Goal: Information Seeking & Learning: Learn about a topic

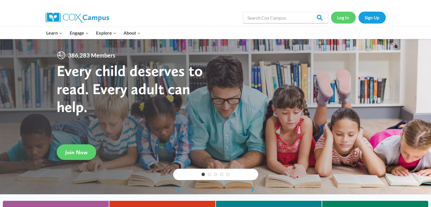
drag, startPoint x: 0, startPoint y: 0, endPoint x: 348, endPoint y: 17, distance: 348.7
click at [348, 17] on link "Log In" at bounding box center [343, 18] width 25 height 12
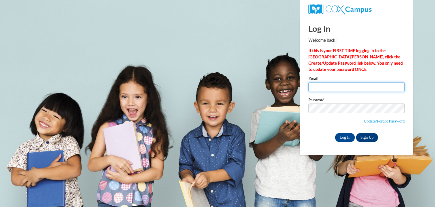
click at [331, 91] on input "Email" at bounding box center [357, 87] width 96 height 10
type input "kpotts1@wildcat.fvsu.edu"
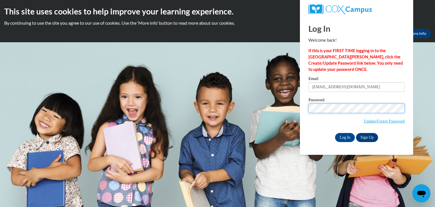
click at [335, 133] on input "Log In" at bounding box center [345, 137] width 20 height 9
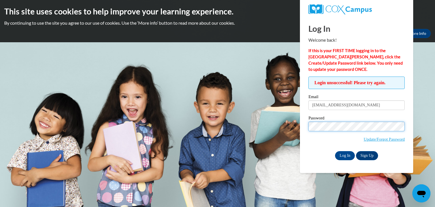
click at [335, 151] on input "Log In" at bounding box center [345, 155] width 20 height 9
click at [384, 139] on link "Update/Forgot Password" at bounding box center [384, 139] width 41 height 5
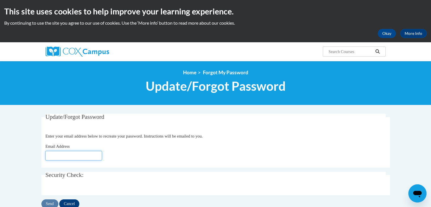
click at [72, 153] on input "Email Address" at bounding box center [73, 156] width 57 height 10
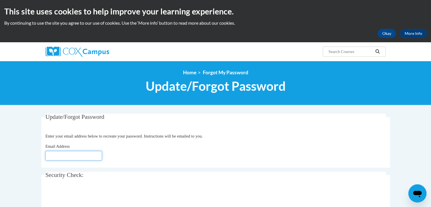
type input "[EMAIL_ADDRESS][DOMAIN_NAME]"
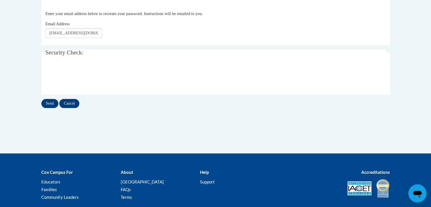
scroll to position [128, 0]
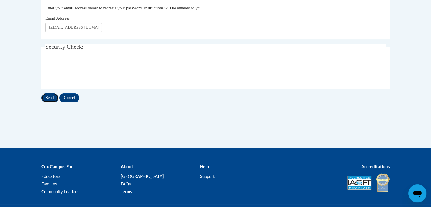
click at [48, 98] on input "Send" at bounding box center [49, 97] width 17 height 9
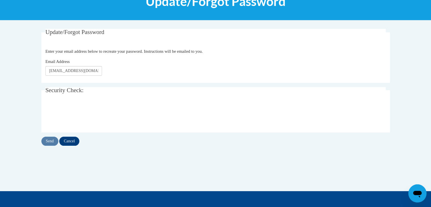
click at [429, 75] on body "This site uses cookies to help improve your learning experience. By continuing …" at bounding box center [215, 99] width 431 height 369
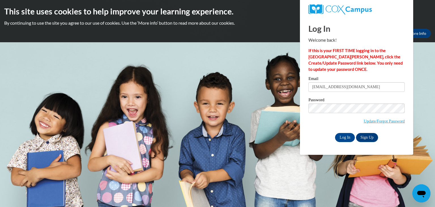
click at [335, 133] on input "Log In" at bounding box center [345, 137] width 20 height 9
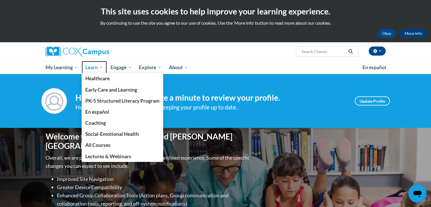
click at [92, 67] on span "Learn" at bounding box center [94, 67] width 18 height 7
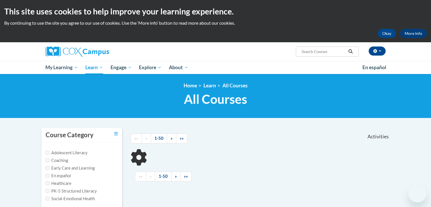
click at [0, 0] on span "PK-5 Structured Literacy Program" at bounding box center [0, 0] width 0 height 0
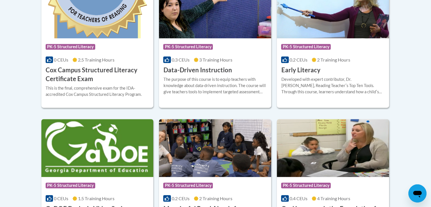
scroll to position [372, 0]
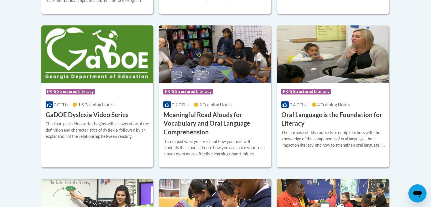
drag, startPoint x: 435, startPoint y: 56, endPoint x: 435, endPoint y: 164, distance: 108.0
click at [315, 118] on h3 "Oral Language is the Foundation for Literacy" at bounding box center [333, 120] width 104 height 18
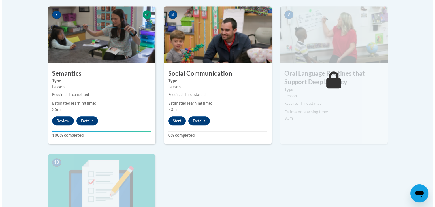
scroll to position [501, 0]
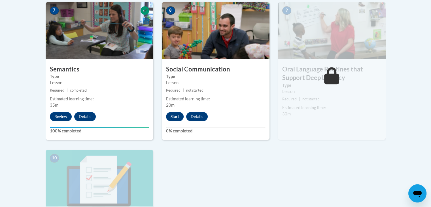
click at [172, 118] on button "Start" at bounding box center [175, 116] width 18 height 9
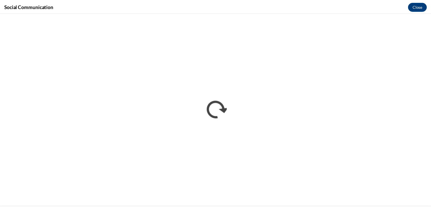
scroll to position [0, 0]
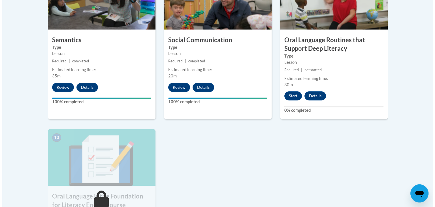
scroll to position [527, 0]
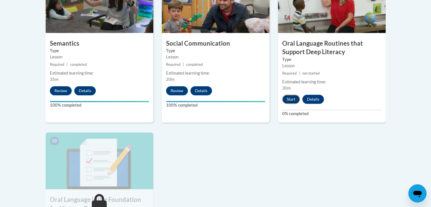
click at [290, 98] on button "Start" at bounding box center [291, 99] width 18 height 9
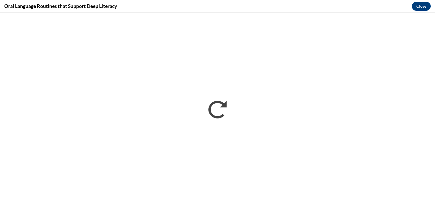
scroll to position [0, 0]
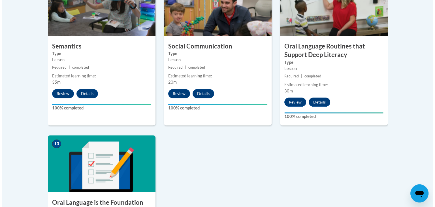
scroll to position [653, 0]
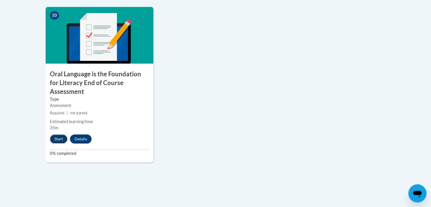
click at [56, 134] on button "Start" at bounding box center [59, 138] width 18 height 9
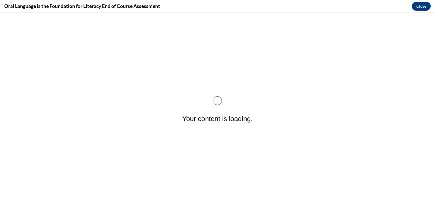
scroll to position [0, 0]
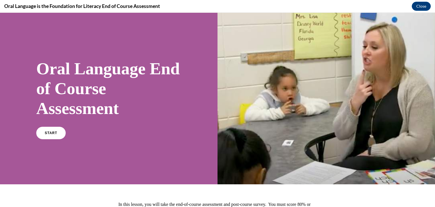
click at [34, 133] on div "Oral Language End of Course Assessment START" at bounding box center [109, 98] width 218 height 171
click at [43, 135] on link "START" at bounding box center [50, 132] width 31 height 13
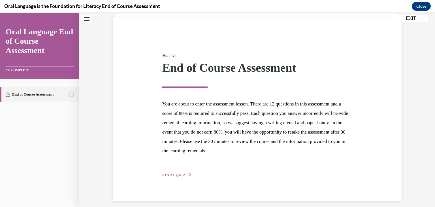
scroll to position [44, 0]
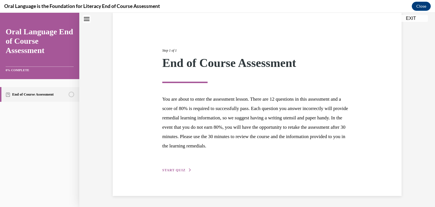
click at [181, 166] on div "Step 1 of 1 End of Course Assessment You are about to enter the assessment less…" at bounding box center [257, 104] width 198 height 138
click at [173, 174] on div "Step 1 of 1 End of Course Assessment You are about to enter the assessment less…" at bounding box center [257, 104] width 289 height 184
click at [173, 168] on span "START QUIZ" at bounding box center [173, 170] width 23 height 4
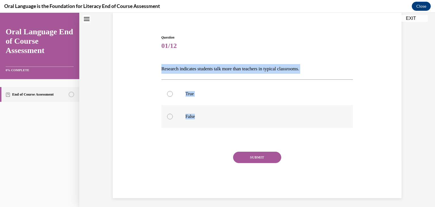
drag, startPoint x: 155, startPoint y: 66, endPoint x: 232, endPoint y: 120, distance: 93.7
click at [232, 120] on div "Question 01/12 Research indicates students talk more than teachers in typical c…" at bounding box center [257, 108] width 292 height 180
copy div "Research indicates students talk more than teachers in typical classrooms.   Tr…"
click at [189, 120] on label "False" at bounding box center [258, 116] width 192 height 23
click at [173, 119] on input "False" at bounding box center [170, 117] width 6 height 6
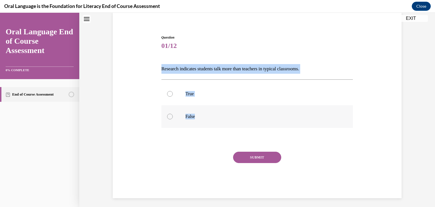
radio input "true"
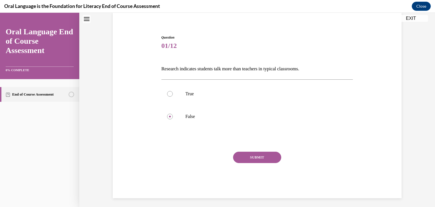
click at [246, 157] on button "SUBMIT" at bounding box center [257, 157] width 48 height 11
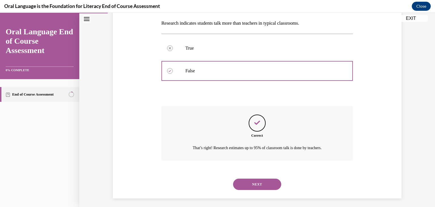
scroll to position [92, 0]
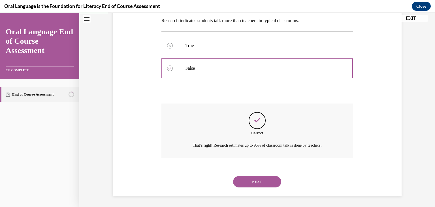
click at [251, 182] on button "NEXT" at bounding box center [257, 181] width 48 height 11
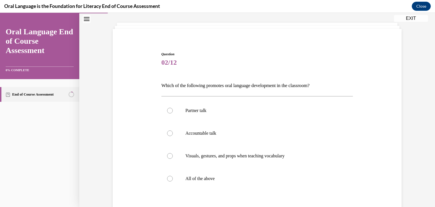
scroll to position [41, 0]
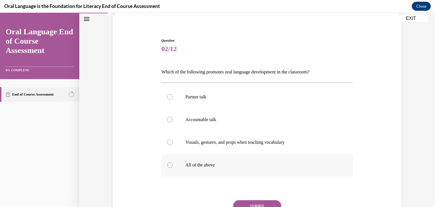
click at [193, 166] on p "All of the above" at bounding box center [263, 165] width 154 height 6
click at [173, 166] on input "All of the above" at bounding box center [170, 165] width 6 height 6
radio input "true"
click at [260, 200] on button "SUBMIT" at bounding box center [257, 205] width 48 height 11
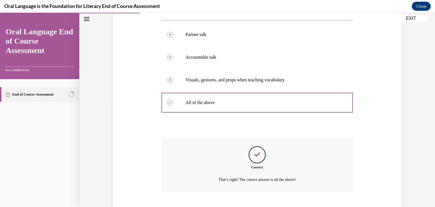
scroll to position [137, 0]
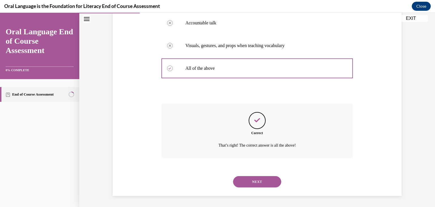
click at [253, 184] on button "NEXT" at bounding box center [257, 181] width 48 height 11
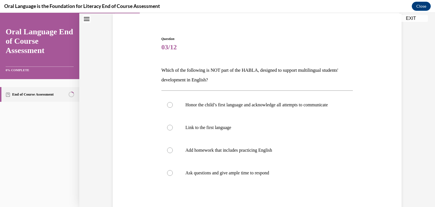
scroll to position [43, 0]
click at [213, 152] on p "Add homework that includes practicing English" at bounding box center [263, 150] width 154 height 6
click at [173, 152] on input "Add homework that includes practicing English" at bounding box center [170, 150] width 6 height 6
radio input "true"
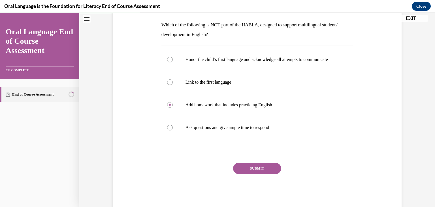
scroll to position [90, 0]
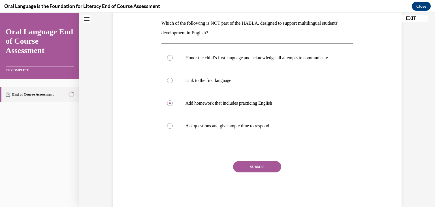
click at [263, 172] on button "SUBMIT" at bounding box center [257, 166] width 48 height 11
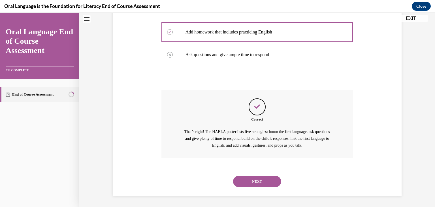
scroll to position [166, 0]
click at [253, 184] on button "NEXT" at bounding box center [257, 181] width 48 height 11
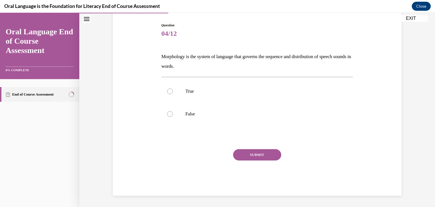
scroll to position [56, 0]
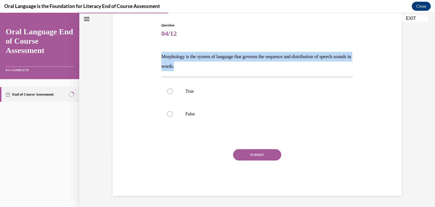
drag, startPoint x: 200, startPoint y: 67, endPoint x: 158, endPoint y: 56, distance: 43.4
click at [160, 56] on div "Question 04/12 Morphology is the system of language that governs the sequence a…" at bounding box center [257, 104] width 195 height 181
copy p "Morphology is the system of language that governs the sequence and distribution…"
click at [206, 117] on label "False" at bounding box center [258, 114] width 192 height 23
click at [173, 117] on input "False" at bounding box center [170, 114] width 6 height 6
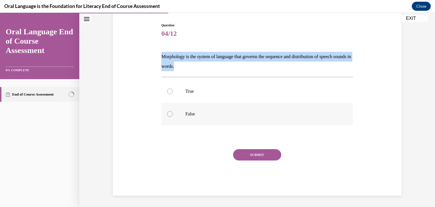
radio input "true"
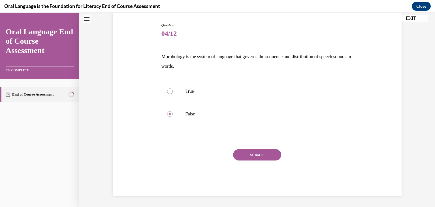
click at [257, 149] on button "SUBMIT" at bounding box center [257, 154] width 48 height 11
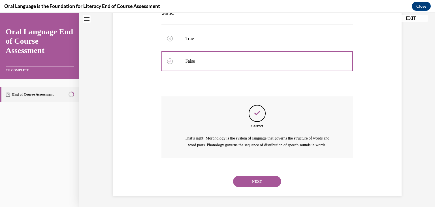
scroll to position [115, 0]
click at [264, 186] on button "NEXT" at bounding box center [257, 181] width 48 height 11
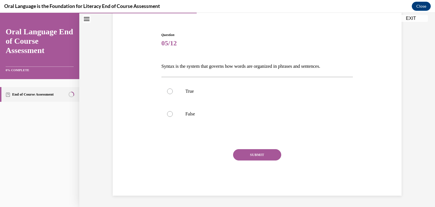
drag, startPoint x: 155, startPoint y: 69, endPoint x: 345, endPoint y: 59, distance: 189.9
click at [345, 59] on div "Question 05/12 Syntax is the system that governs how words are organized in phr…" at bounding box center [257, 105] width 292 height 180
copy p "Syntax is the system that governs how words are organized in phrases and senten…"
click at [191, 93] on p "True" at bounding box center [263, 91] width 154 height 6
click at [173, 93] on input "True" at bounding box center [170, 91] width 6 height 6
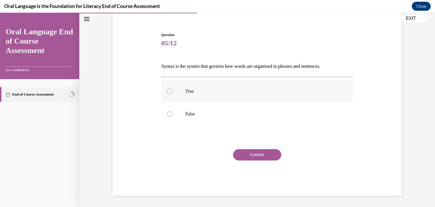
radio input "true"
click at [260, 156] on button "SUBMIT" at bounding box center [257, 154] width 48 height 11
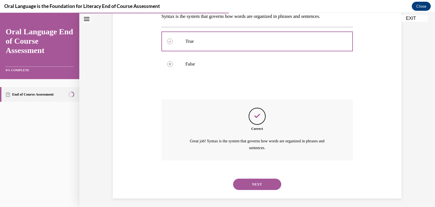
scroll to position [99, 0]
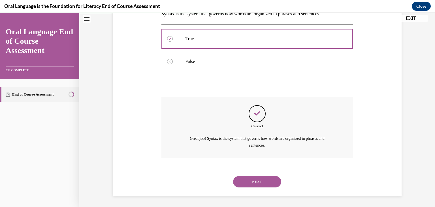
click at [269, 179] on button "NEXT" at bounding box center [257, 181] width 48 height 11
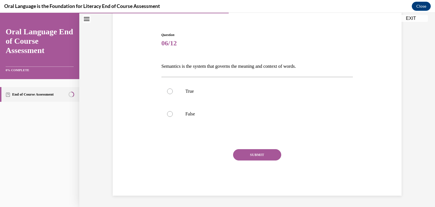
scroll to position [46, 0]
drag, startPoint x: 158, startPoint y: 69, endPoint x: 324, endPoint y: 58, distance: 166.4
click at [324, 58] on div "Question 06/12 Semantics is the system that governs the meaning and context of …" at bounding box center [257, 110] width 195 height 172
copy p "Semantics is the system that governs the meaning and context of words."
click at [200, 90] on p "True" at bounding box center [263, 91] width 154 height 6
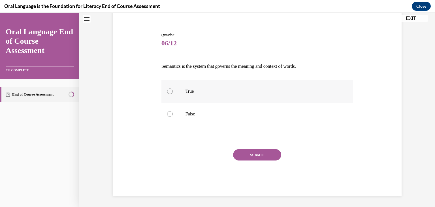
click at [173, 90] on input "True" at bounding box center [170, 91] width 6 height 6
radio input "true"
click at [252, 154] on button "SUBMIT" at bounding box center [257, 154] width 48 height 11
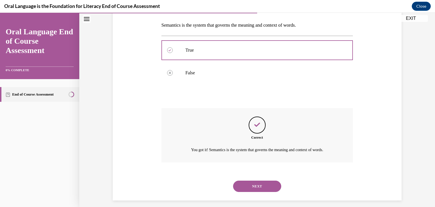
scroll to position [92, 0]
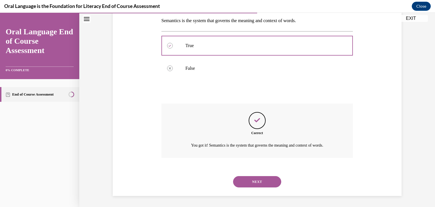
click at [260, 182] on button "NEXT" at bounding box center [257, 181] width 48 height 11
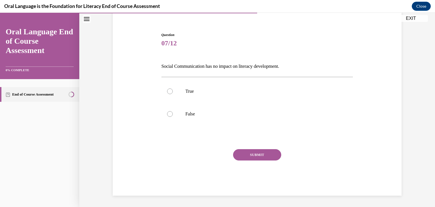
scroll to position [46, 0]
click at [201, 112] on p "False" at bounding box center [263, 114] width 154 height 6
click at [173, 112] on input "False" at bounding box center [170, 114] width 6 height 6
radio input "true"
click at [252, 159] on button "SUBMIT" at bounding box center [257, 154] width 48 height 11
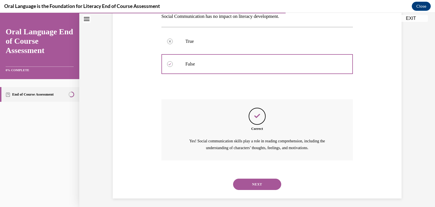
scroll to position [99, 0]
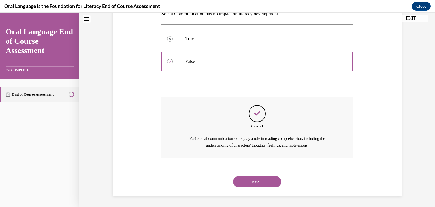
click at [262, 181] on button "NEXT" at bounding box center [257, 181] width 48 height 11
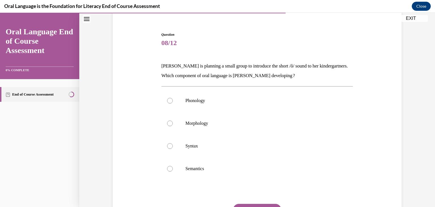
scroll to position [47, 0]
click at [238, 106] on label "Phonology" at bounding box center [258, 100] width 192 height 23
click at [173, 103] on input "Phonology" at bounding box center [170, 100] width 6 height 6
radio input "true"
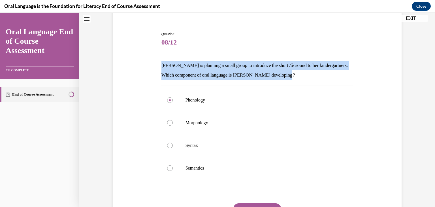
drag, startPoint x: 161, startPoint y: 64, endPoint x: 343, endPoint y: 73, distance: 182.1
click at [343, 73] on p "Mrs. Coleman is planning a small group to introduce the short /ŏ/ sound to her …" at bounding box center [258, 70] width 192 height 19
copy p "Mrs. Coleman is planning a small group to introduce the short /ŏ/ sound to her …"
click at [275, 205] on button "SUBMIT" at bounding box center [257, 208] width 48 height 11
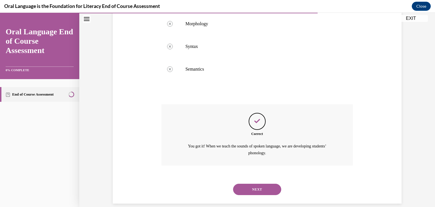
scroll to position [154, 0]
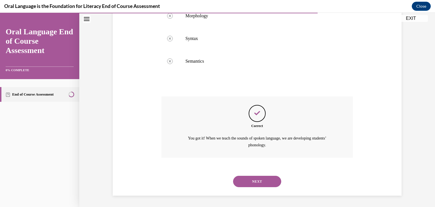
click at [257, 179] on button "NEXT" at bounding box center [257, 181] width 48 height 11
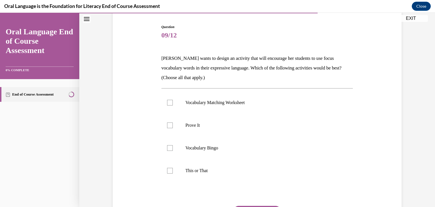
scroll to position [55, 0]
click at [202, 148] on p "Vocabulary Bingo" at bounding box center [263, 148] width 154 height 6
click at [173, 148] on input "Vocabulary Bingo" at bounding box center [170, 148] width 6 height 6
checkbox input "true"
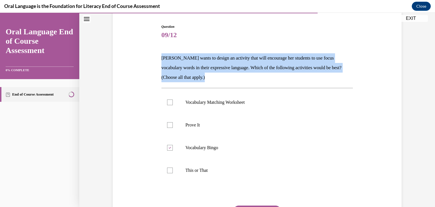
drag, startPoint x: 160, startPoint y: 56, endPoint x: 251, endPoint y: 77, distance: 93.1
click at [251, 77] on p "Mrs. Butler wants to design an activity that will encourage her students to use…" at bounding box center [258, 67] width 192 height 29
drag, startPoint x: 227, startPoint y: 171, endPoint x: 159, endPoint y: 54, distance: 135.6
click at [160, 54] on div "Question 09/12 Mrs. Butler wants to design an activity that will encourage her …" at bounding box center [257, 134] width 195 height 236
copy div "Mrs. Butler wants to design an activity that will encourage her students to use…"
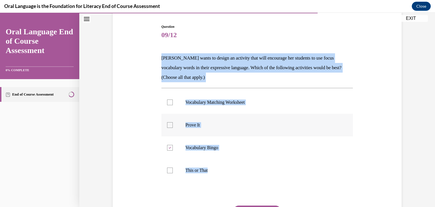
click at [194, 131] on label "Prove It" at bounding box center [258, 125] width 192 height 23
click at [173, 128] on input "Prove It" at bounding box center [170, 125] width 6 height 6
checkbox input "true"
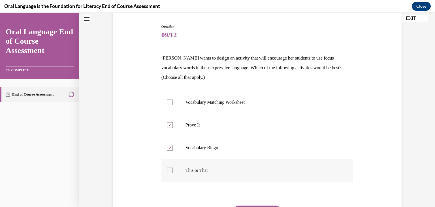
click at [193, 168] on p "This or That" at bounding box center [263, 170] width 154 height 6
click at [173, 168] on input "This or That" at bounding box center [170, 170] width 6 height 6
checkbox input "true"
click at [207, 137] on label "Vocabulary Bingo" at bounding box center [258, 147] width 192 height 23
click at [173, 145] on input "Vocabulary Bingo" at bounding box center [170, 148] width 6 height 6
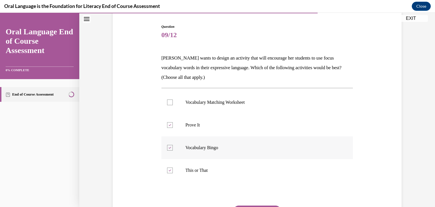
checkbox input "false"
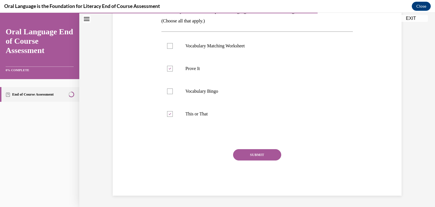
click at [255, 151] on button "SUBMIT" at bounding box center [257, 154] width 48 height 11
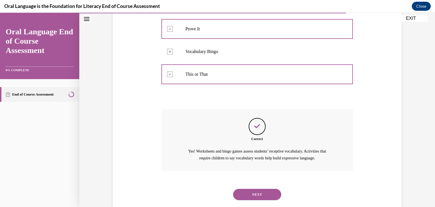
scroll to position [164, 0]
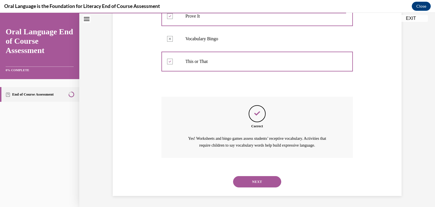
click at [275, 173] on div "NEXT" at bounding box center [258, 181] width 192 height 23
click at [265, 184] on button "NEXT" at bounding box center [257, 181] width 48 height 11
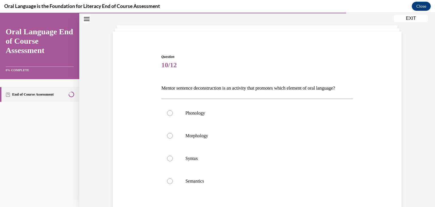
scroll to position [38, 0]
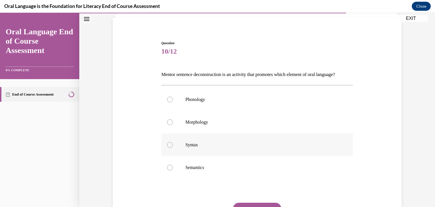
click at [193, 156] on label "Syntax" at bounding box center [258, 144] width 192 height 23
click at [173, 148] on input "Syntax" at bounding box center [170, 145] width 6 height 6
radio input "true"
drag, startPoint x: 158, startPoint y: 71, endPoint x: 190, endPoint y: 84, distance: 34.8
click at [190, 84] on div "Question 10/12 Mentor sentence deconstruction is an activity that promotes whic…" at bounding box center [257, 140] width 195 height 217
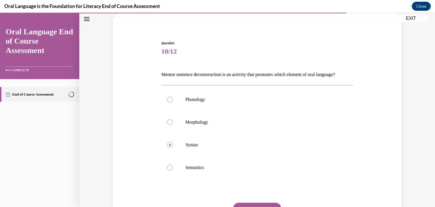
copy p "Mentor sentence deconstruction is an activity that promotes which element of or…"
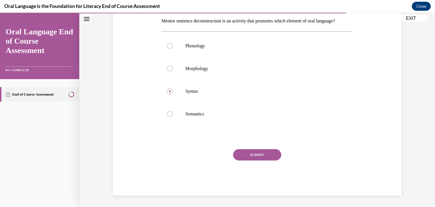
click at [270, 160] on button "SUBMIT" at bounding box center [257, 154] width 48 height 11
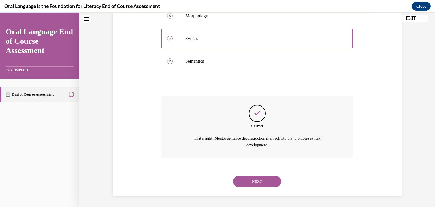
scroll to position [154, 0]
click at [263, 183] on button "NEXT" at bounding box center [257, 181] width 48 height 11
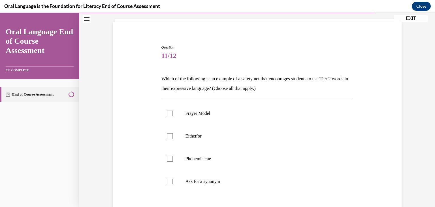
scroll to position [35, 0]
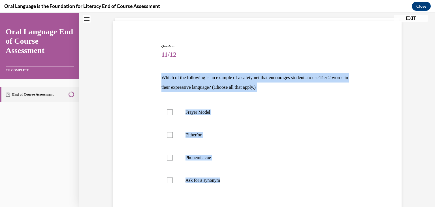
drag, startPoint x: 158, startPoint y: 76, endPoint x: 260, endPoint y: 198, distance: 158.5
click at [260, 198] on div "Question 11/12 Which of the following is an example of a safety net that encour…" at bounding box center [257, 148] width 195 height 227
copy div "Which of the following is an example of a safety net that encourages students t…"
click at [194, 135] on p "Either/or" at bounding box center [263, 135] width 154 height 6
click at [173, 135] on input "Either/or" at bounding box center [170, 135] width 6 height 6
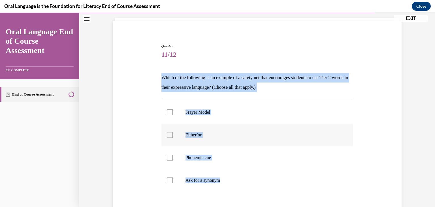
checkbox input "true"
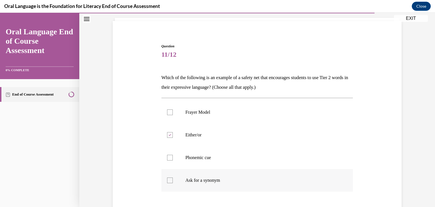
click at [201, 185] on label "Ask for a synonym" at bounding box center [258, 180] width 192 height 23
click at [173, 183] on input "Ask for a synonym" at bounding box center [170, 180] width 6 height 6
checkbox input "true"
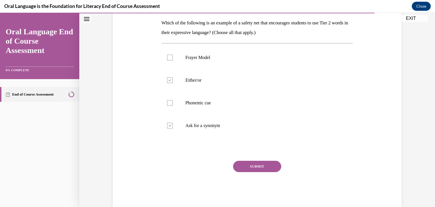
click at [271, 166] on button "SUBMIT" at bounding box center [257, 166] width 48 height 11
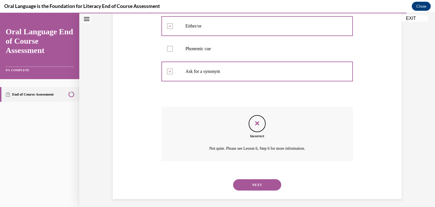
scroll to position [147, 0]
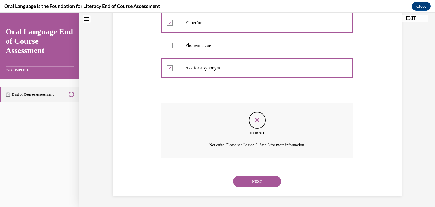
click at [261, 182] on button "NEXT" at bounding box center [257, 181] width 48 height 11
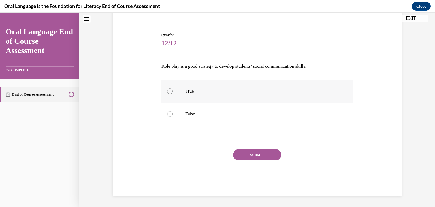
click at [195, 89] on p "True" at bounding box center [263, 91] width 154 height 6
click at [173, 89] on input "True" at bounding box center [170, 91] width 6 height 6
radio input "true"
click at [253, 152] on button "SUBMIT" at bounding box center [257, 154] width 48 height 11
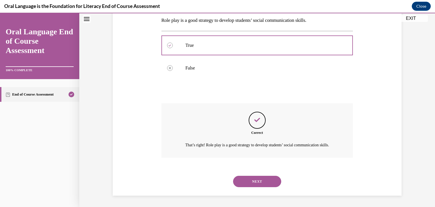
scroll to position [99, 0]
click at [261, 186] on button "NEXT" at bounding box center [257, 181] width 48 height 11
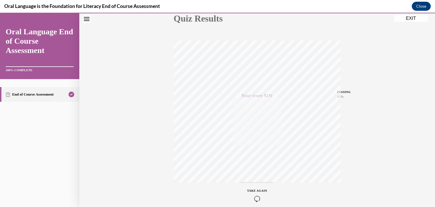
scroll to position [96, 0]
click at [408, 20] on button "EXIT" at bounding box center [411, 18] width 34 height 7
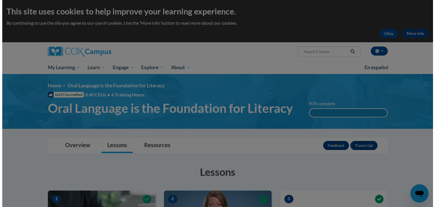
scroll to position [60, 0]
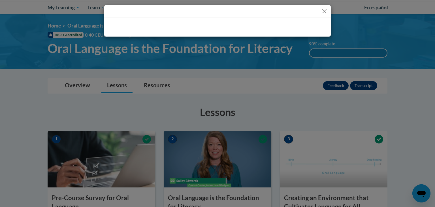
drag, startPoint x: 435, startPoint y: 167, endPoint x: 435, endPoint y: 107, distance: 59.2
click at [431, 107] on html "This site uses cookies to help improve your learning experience. By continuing …" at bounding box center [217, 43] width 435 height 207
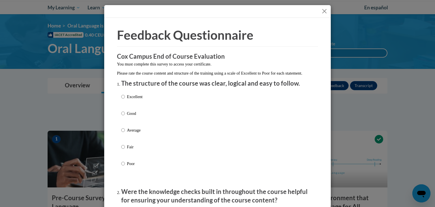
click at [139, 107] on label "Excellent" at bounding box center [131, 101] width 21 height 15
click at [125, 100] on input "Excellent" at bounding box center [123, 97] width 4 height 6
radio input "true"
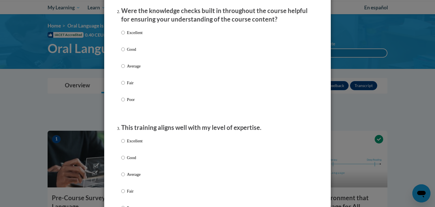
click at [126, 61] on label "Good" at bounding box center [131, 53] width 21 height 15
click at [125, 52] on input "Good" at bounding box center [123, 49] width 4 height 6
radio input "true"
click at [132, 167] on label "Good" at bounding box center [131, 161] width 21 height 15
click at [125, 161] on input "Good" at bounding box center [123, 157] width 4 height 6
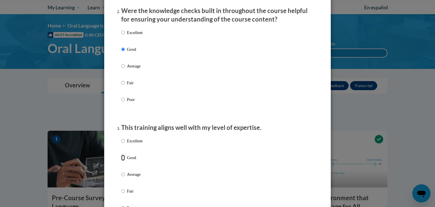
radio input "true"
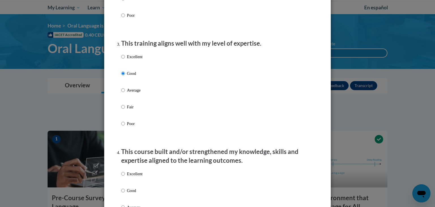
scroll to position [309, 0]
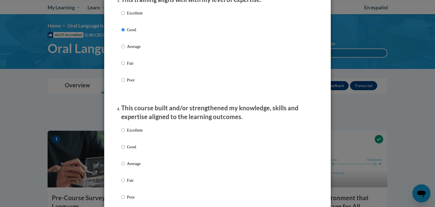
click at [147, 51] on div "Excellent Good Average Fair Poor" at bounding box center [217, 53] width 193 height 92
click at [132, 50] on p "Average" at bounding box center [135, 46] width 16 height 6
click at [125, 50] on input "Average" at bounding box center [123, 46] width 4 height 6
radio input "true"
click at [123, 142] on label "Excellent" at bounding box center [131, 134] width 21 height 15
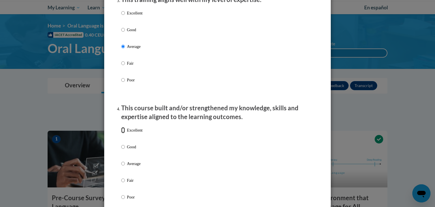
click at [123, 133] on input "Excellent" at bounding box center [123, 130] width 4 height 6
radio input "true"
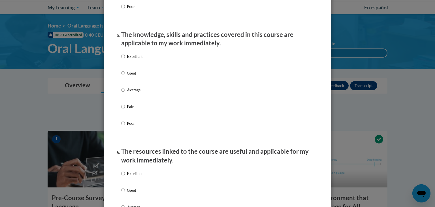
scroll to position [502, 0]
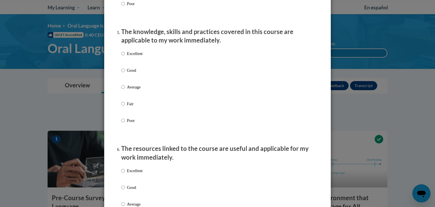
click at [133, 73] on p "Good" at bounding box center [135, 70] width 16 height 6
click at [125, 73] on input "Good" at bounding box center [123, 70] width 4 height 6
radio input "true"
click at [142, 176] on div "Excellent Good Average Fair Poor" at bounding box center [217, 211] width 193 height 92
click at [133, 174] on p "Excellent" at bounding box center [135, 170] width 16 height 6
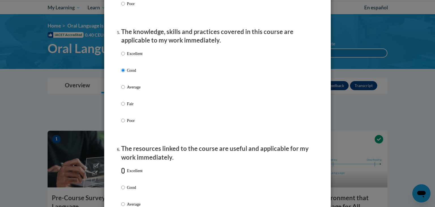
click at [125, 174] on input "Excellent" at bounding box center [123, 170] width 4 height 6
radio input "true"
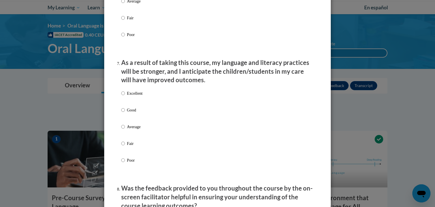
scroll to position [712, 0]
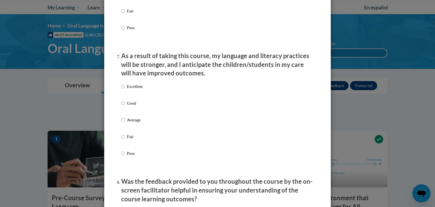
click at [162, 110] on div "Excellent Good Average Fair Poor" at bounding box center [217, 126] width 193 height 92
click at [132, 90] on p "Excellent" at bounding box center [135, 86] width 16 height 6
click at [125, 90] on input "Excellent" at bounding box center [123, 86] width 4 height 6
radio input "true"
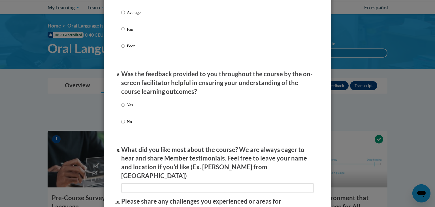
scroll to position [826, 0]
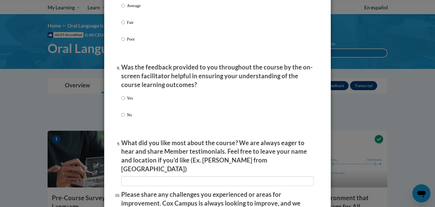
click at [151, 109] on div "Yes No" at bounding box center [217, 113] width 193 height 42
click at [121, 101] on input "Yes" at bounding box center [123, 98] width 4 height 6
radio input "true"
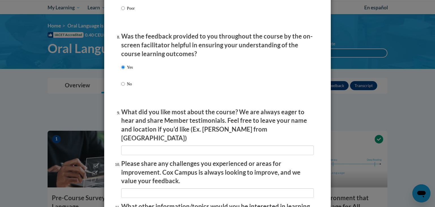
scroll to position [861, 0]
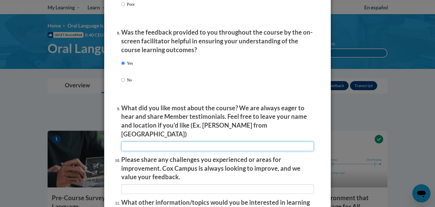
click at [196, 144] on input "textbox" at bounding box center [217, 146] width 193 height 10
click at [279, 143] on input "textbox" at bounding box center [217, 146] width 193 height 10
type input "It gave real world examples of how things were used instead of just defintions,…"
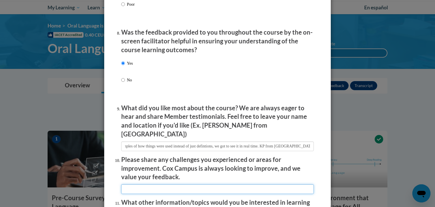
scroll to position [0, 0]
click at [173, 187] on input "textbox" at bounding box center [217, 189] width 193 height 10
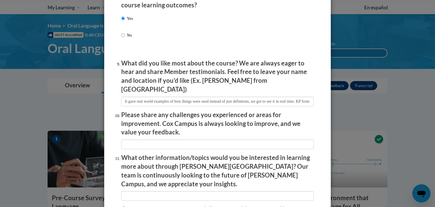
scroll to position [918, 0]
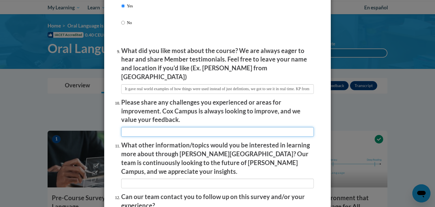
click at [283, 133] on input "textbox" at bounding box center [217, 132] width 193 height 10
type input "more little quiz check ins"
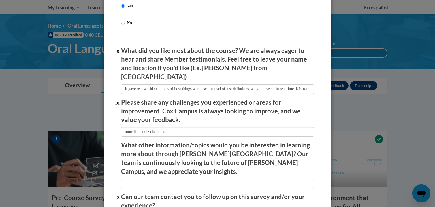
scroll to position [973, 0]
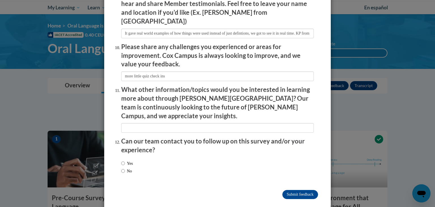
click at [126, 160] on label "Yes" at bounding box center [127, 163] width 12 height 6
click at [125, 160] on input "Yes" at bounding box center [123, 163] width 4 height 6
radio input "true"
click at [295, 190] on input "Submit feedback" at bounding box center [301, 194] width 36 height 9
